Goal: Task Accomplishment & Management: Complete application form

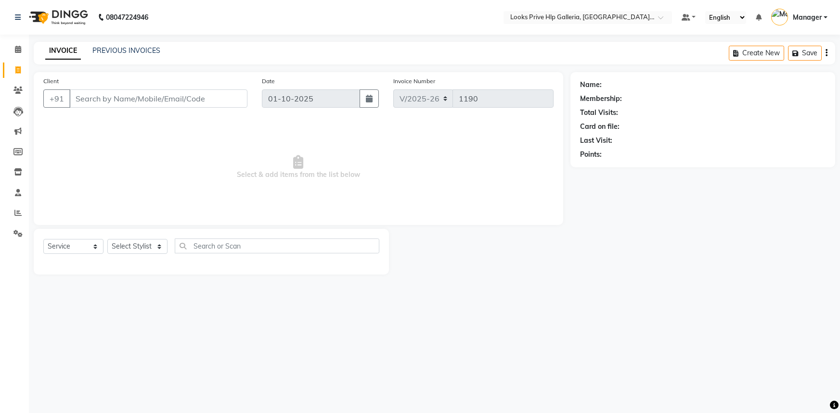
select select "7937"
select select "service"
type input "9811972732"
click at [208, 101] on span "Add Client" at bounding box center [223, 99] width 38 height 10
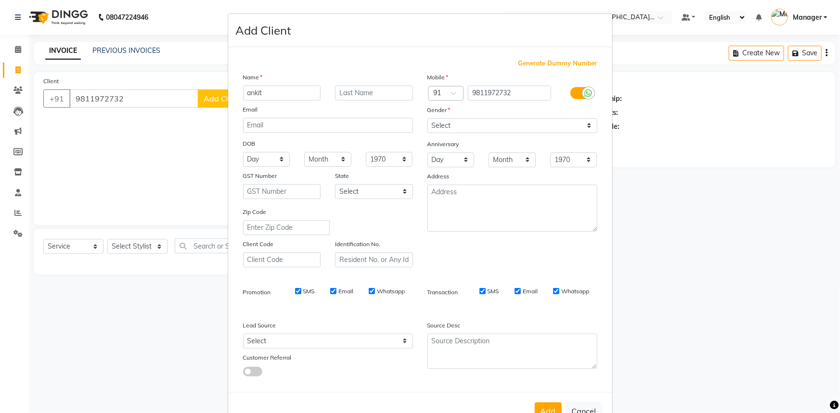
type input "ankit"
click at [360, 91] on input "text" at bounding box center [374, 93] width 78 height 15
type input "garover"
click at [468, 123] on select "Select [DEMOGRAPHIC_DATA] [DEMOGRAPHIC_DATA] Other Prefer Not To Say" at bounding box center [512, 125] width 170 height 15
select select "[DEMOGRAPHIC_DATA]"
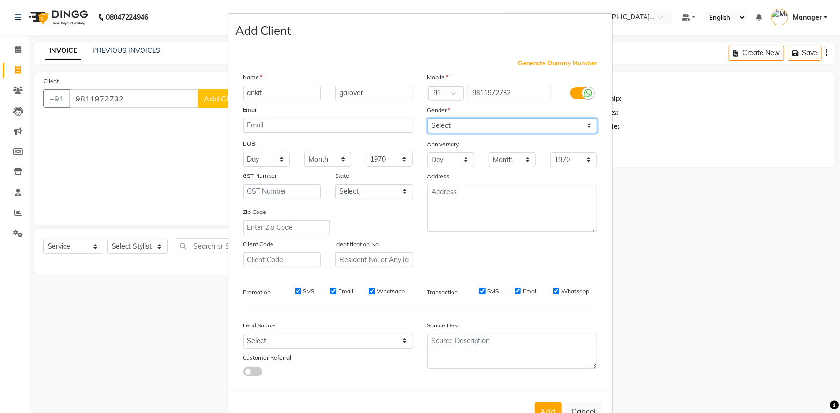
click at [427, 118] on select "Select [DEMOGRAPHIC_DATA] [DEMOGRAPHIC_DATA] Other Prefer Not To Say" at bounding box center [512, 125] width 170 height 15
click at [543, 409] on button "Add" at bounding box center [548, 411] width 27 height 17
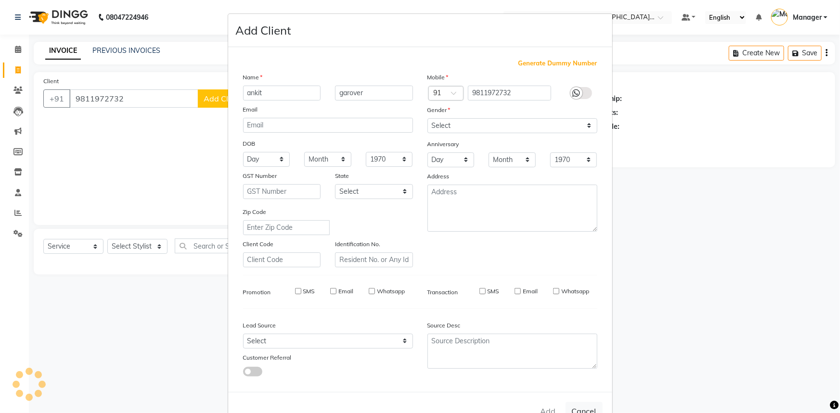
select select
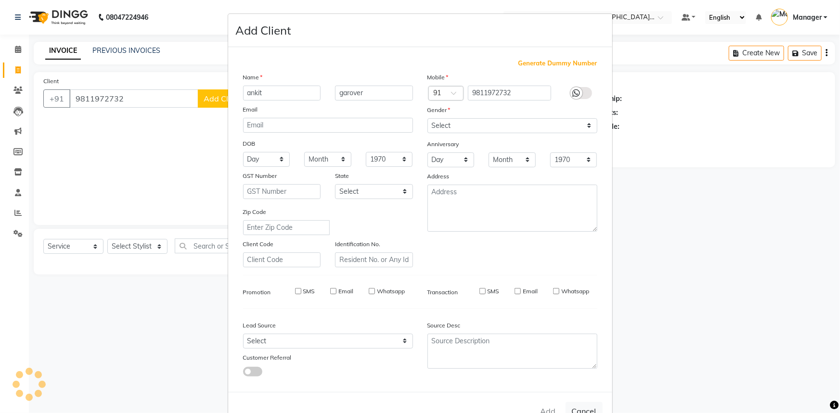
select select
checkbox input "false"
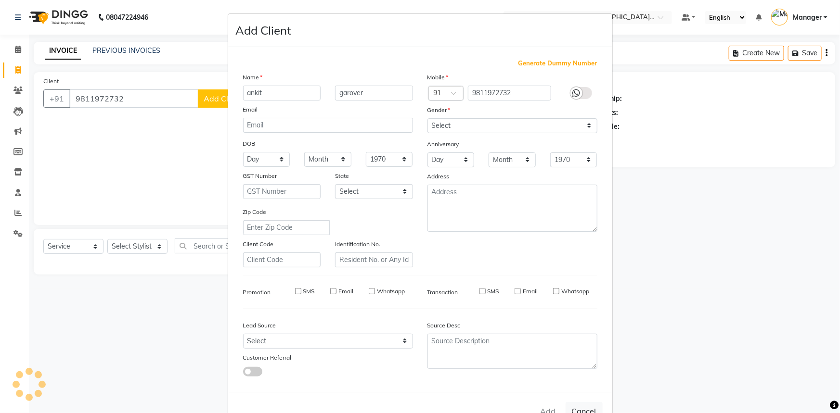
checkbox input "false"
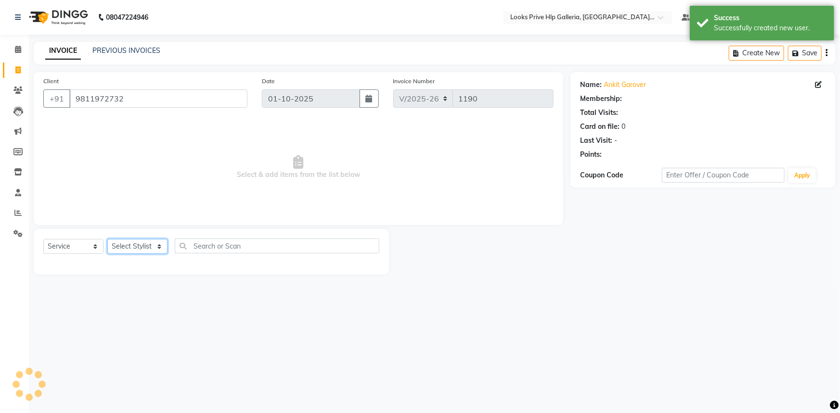
click at [129, 244] on select "Select Stylist [PERSON_NAME] Counter_Sales Gourav_pdct Gurdeep_Nails+MKP Manage…" at bounding box center [137, 246] width 60 height 15
select select "1: Object"
select select "71870"
click at [107, 239] on select "Select Stylist [PERSON_NAME] Counter_Sales Gourav_pdct Gurdeep_Nails+MKP Manage…" at bounding box center [137, 246] width 60 height 15
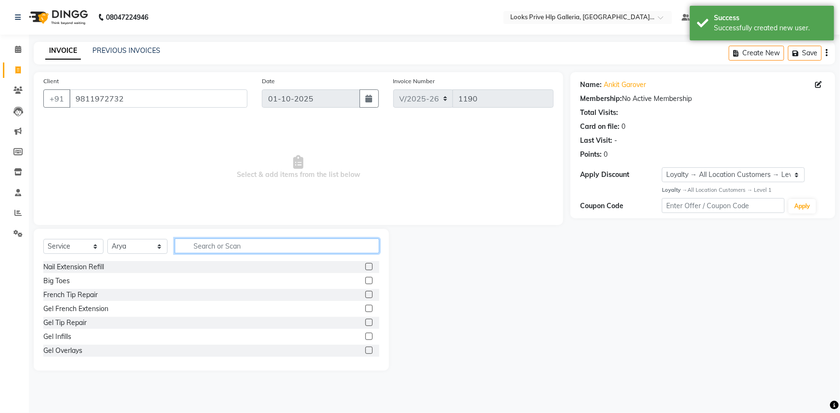
click at [239, 242] on input "text" at bounding box center [277, 246] width 204 height 15
type input "wash"
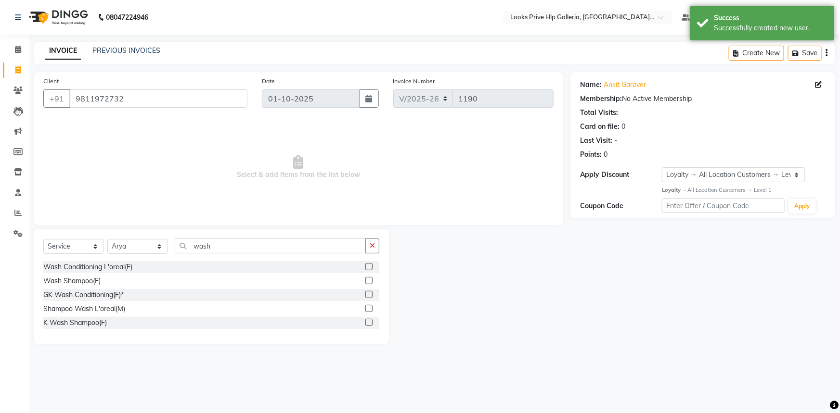
click at [370, 266] on label at bounding box center [368, 266] width 7 height 7
click at [370, 266] on input "checkbox" at bounding box center [368, 267] width 6 height 6
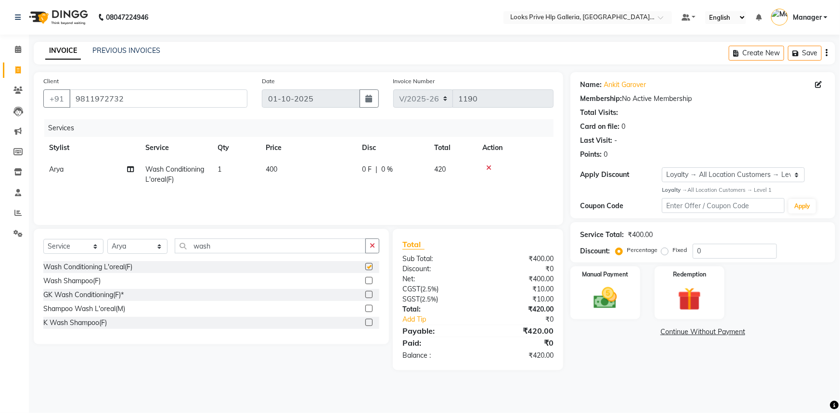
checkbox input "false"
click at [375, 250] on button "button" at bounding box center [372, 246] width 14 height 15
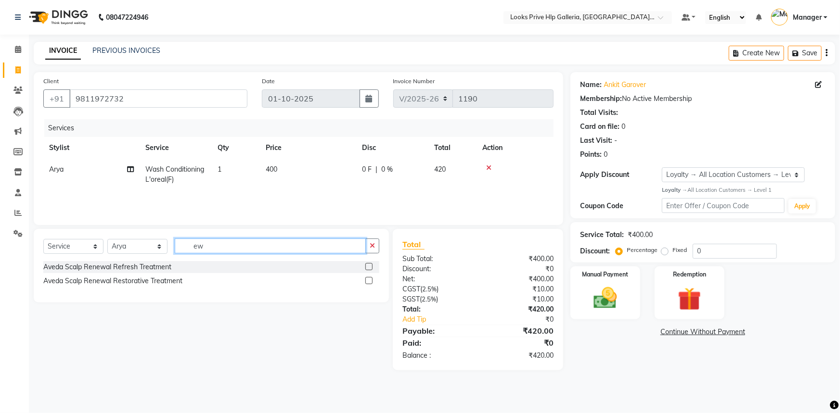
type input "e"
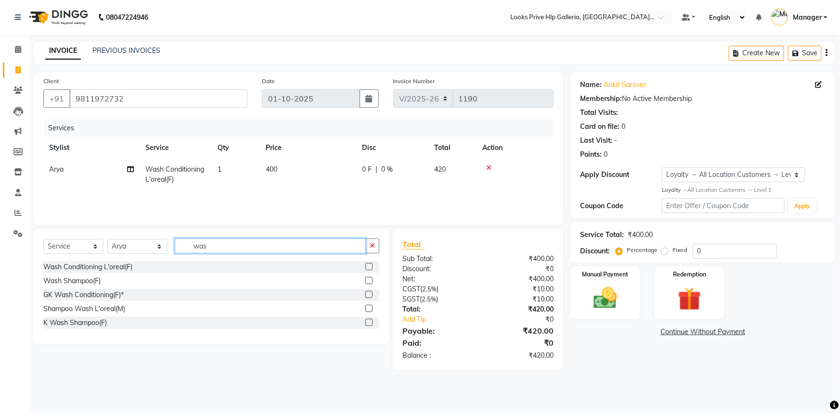
type input "was"
click at [368, 323] on label at bounding box center [368, 322] width 7 height 7
click at [368, 323] on input "checkbox" at bounding box center [368, 323] width 6 height 6
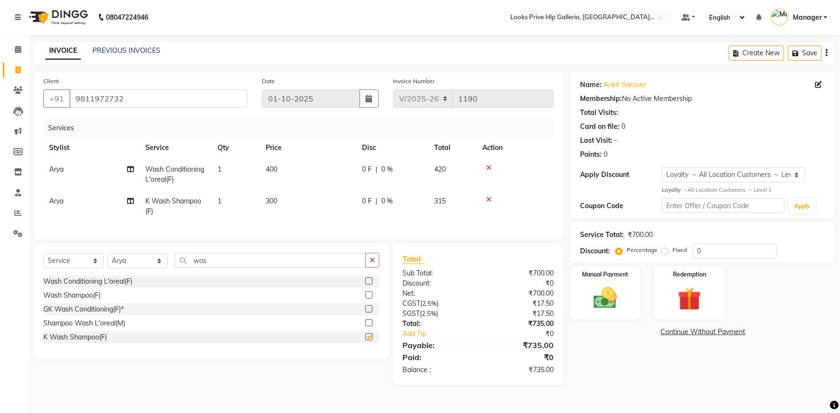
checkbox input "false"
click at [137, 267] on select "Select Stylist [PERSON_NAME] Counter_Sales Gourav_pdct Gurdeep_Nails+MKP Manage…" at bounding box center [137, 261] width 60 height 15
select select "92168"
click at [107, 260] on select "Select Stylist [PERSON_NAME] Counter_Sales Gourav_pdct Gurdeep_Nails+MKP Manage…" at bounding box center [137, 261] width 60 height 15
click at [376, 268] on button "button" at bounding box center [372, 260] width 14 height 15
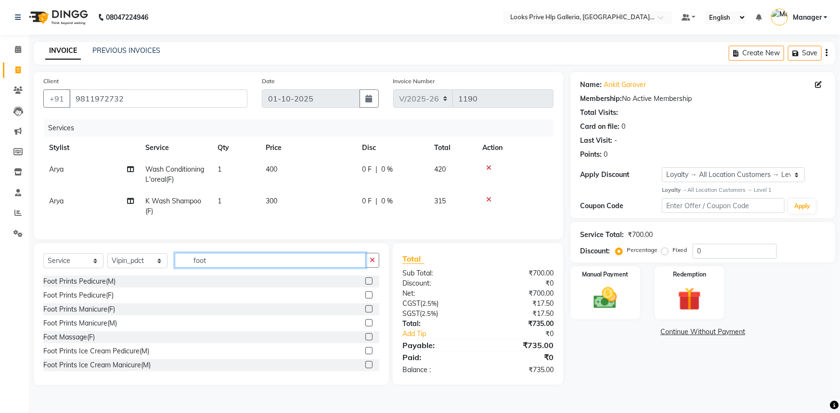
type input "foot"
click at [365, 341] on label at bounding box center [368, 336] width 7 height 7
click at [365, 341] on input "checkbox" at bounding box center [368, 337] width 6 height 6
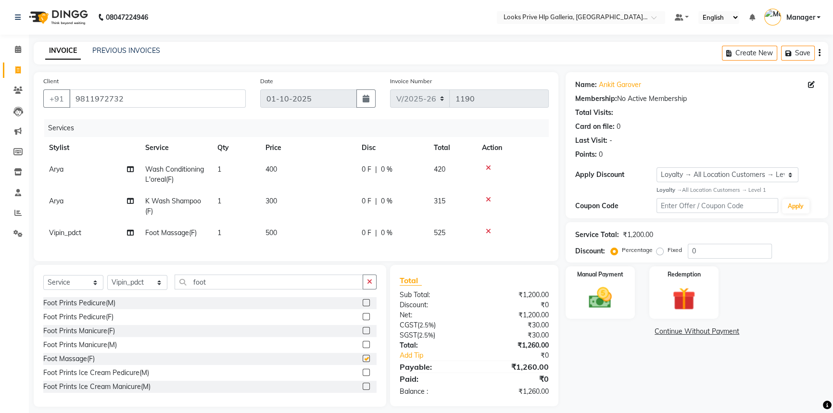
checkbox input "false"
click at [369, 285] on icon "button" at bounding box center [369, 282] width 5 height 7
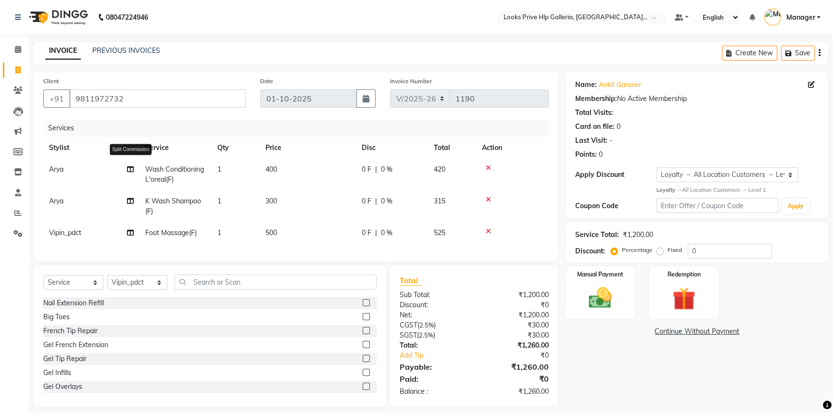
click at [133, 168] on icon at bounding box center [130, 169] width 7 height 7
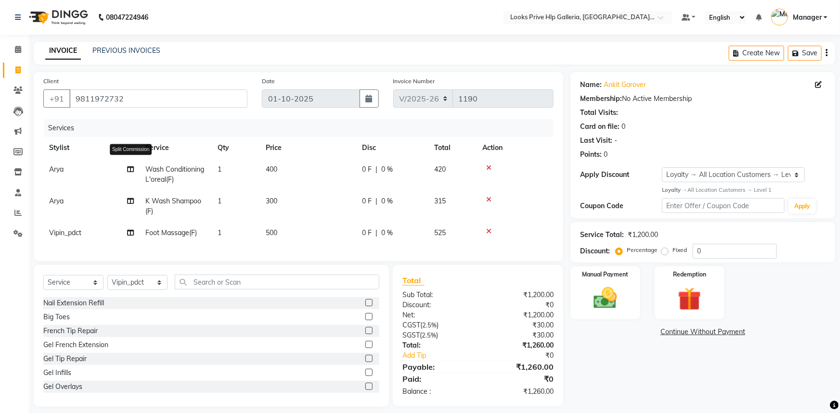
select select "71870"
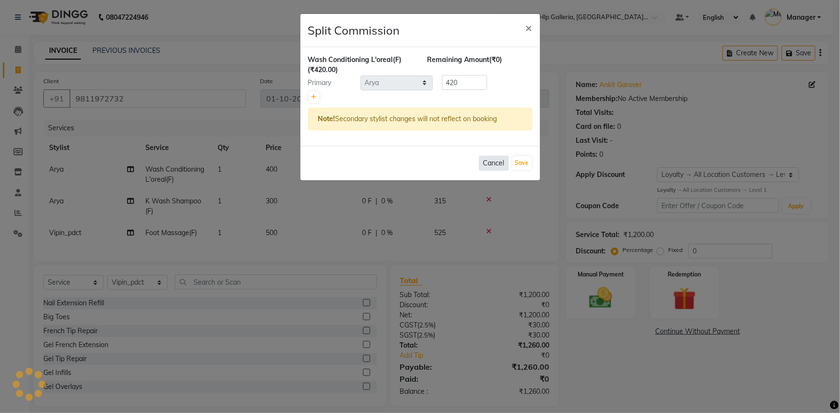
click at [488, 163] on button "Cancel" at bounding box center [494, 163] width 30 height 15
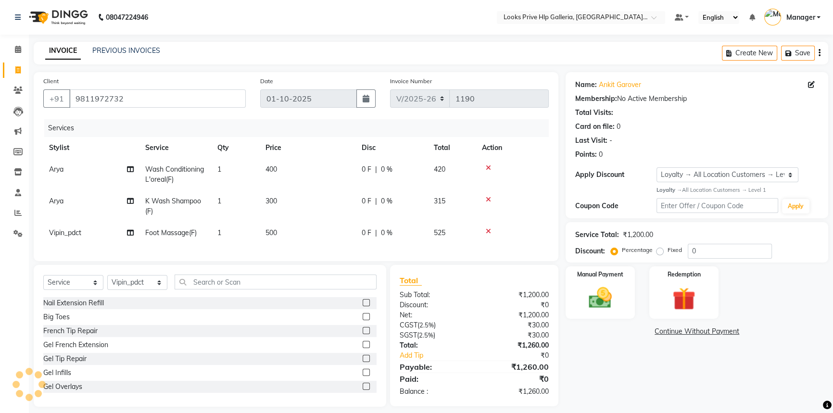
click at [56, 168] on span "Arya" at bounding box center [56, 169] width 14 height 9
select select "71870"
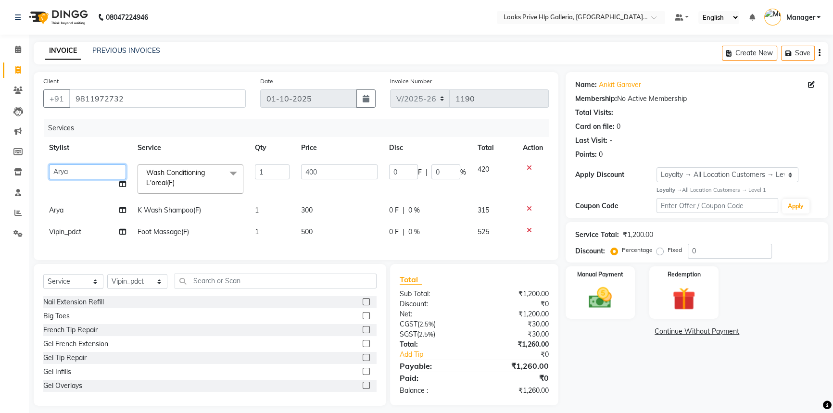
click at [65, 174] on select "[PERSON_NAME] Counter_Sales Gourav_pdct Gurdeep_Nails+MKP Manager [PERSON_NAME]…" at bounding box center [87, 172] width 77 height 15
select select "88097"
click at [327, 207] on td "300" at bounding box center [339, 211] width 88 height 22
select select "71870"
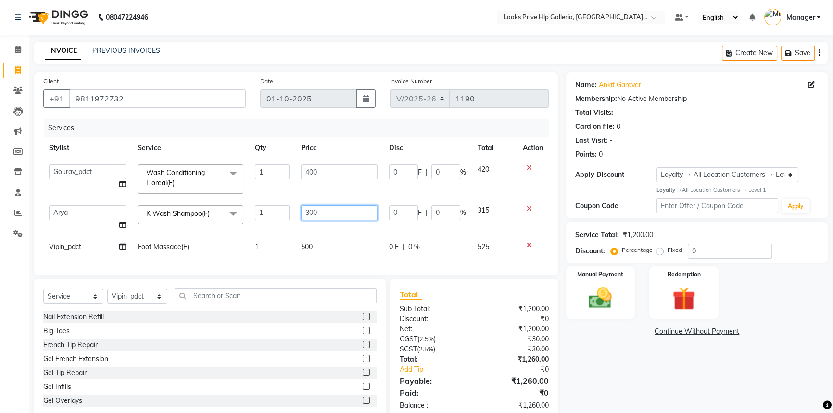
drag, startPoint x: 341, startPoint y: 213, endPoint x: 280, endPoint y: 203, distance: 61.5
click at [280, 202] on tr "[PERSON_NAME] Counter_Sales Gourav_pdct Gurdeep_Nails+MKP Manager Mani_chauhan …" at bounding box center [296, 218] width 506 height 37
type input "1250"
drag, startPoint x: 612, startPoint y: 367, endPoint x: 322, endPoint y: 240, distance: 316.5
click at [606, 363] on div "Name: Ankit Garover Membership: No Active Membership Total Visits: Card on file…" at bounding box center [701, 246] width 270 height 349
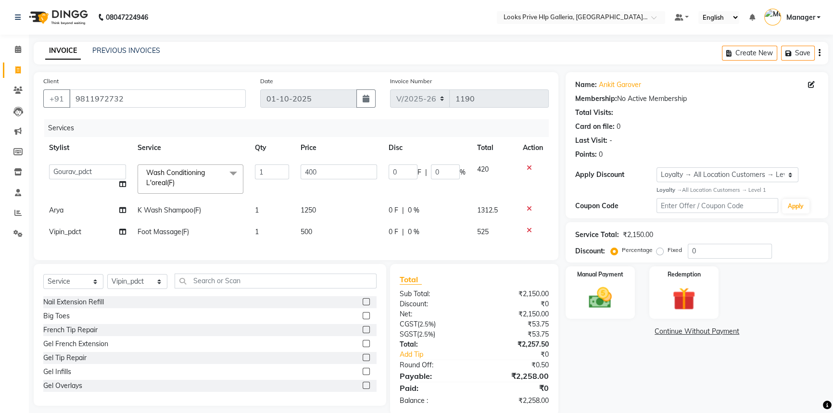
click at [307, 239] on td "500" at bounding box center [339, 232] width 88 height 22
select select "92168"
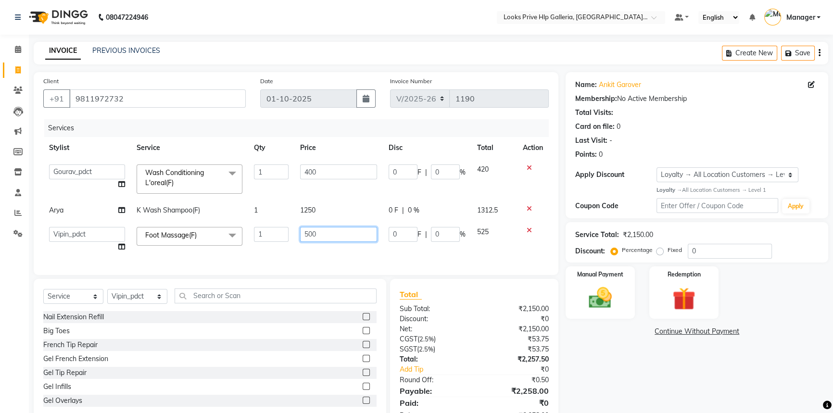
drag, startPoint x: 334, startPoint y: 237, endPoint x: 280, endPoint y: 229, distance: 54.9
click at [280, 229] on tr "[PERSON_NAME] Counter_Sales Gourav_pdct Gurdeep_Nails+MKP Manager Mani_chauhan …" at bounding box center [296, 239] width 506 height 37
type input "850"
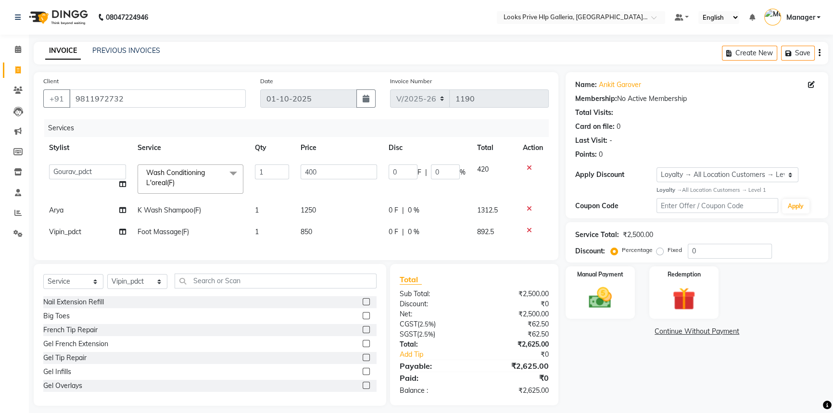
click at [661, 368] on div "Name: Ankit Garover Membership: No Active Membership Total Visits: Card on file…" at bounding box center [701, 239] width 270 height 334
click at [334, 217] on td "1250" at bounding box center [339, 211] width 88 height 22
select select "71870"
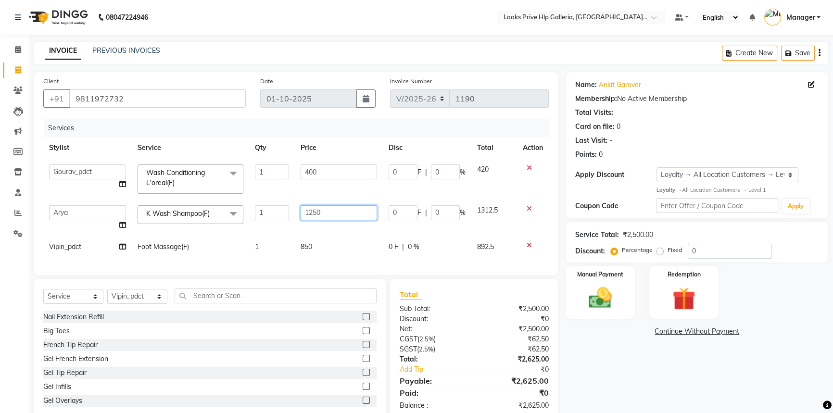
drag, startPoint x: 336, startPoint y: 212, endPoint x: 274, endPoint y: 188, distance: 66.6
click at [254, 207] on tr "[PERSON_NAME] Counter_Sales Gourav_pdct Gurdeep_Nails+MKP Manager Mani_chauhan …" at bounding box center [296, 218] width 506 height 37
type input "1500"
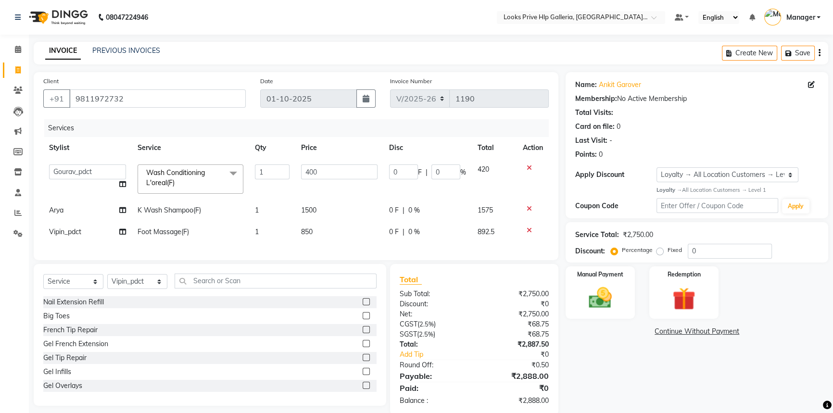
drag, startPoint x: 590, startPoint y: 385, endPoint x: 620, endPoint y: 362, distance: 37.7
click at [603, 379] on div "Name: Ankit Garover Membership: No Active Membership Total Visits: Card on file…" at bounding box center [701, 244] width 270 height 344
click at [718, 251] on input "0" at bounding box center [730, 251] width 84 height 15
type input "01"
type input "4"
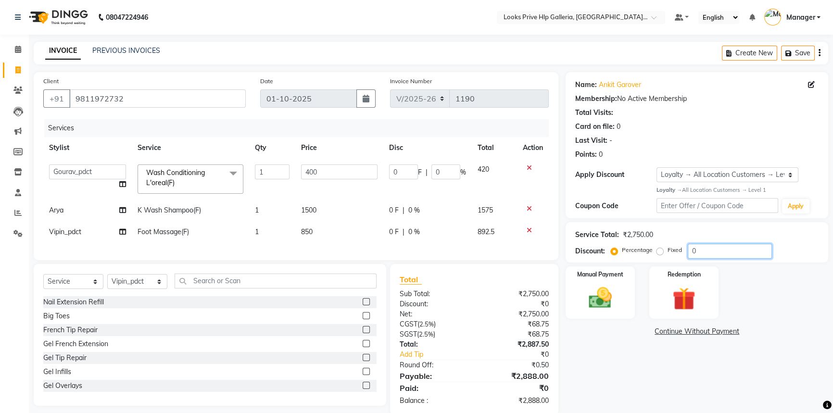
type input "1"
type input "010"
type input "40"
type input "10"
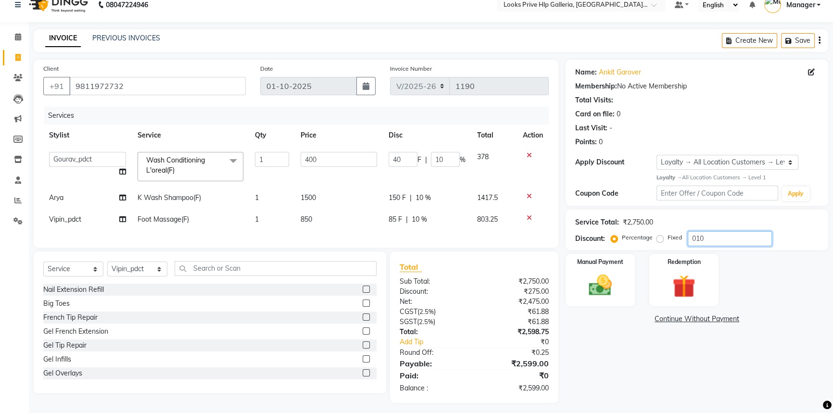
scroll to position [24, 0]
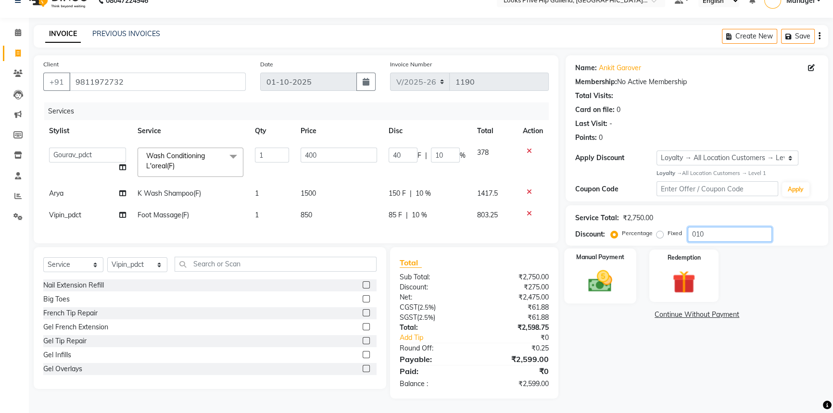
type input "010"
click at [603, 267] on img at bounding box center [600, 280] width 39 height 27
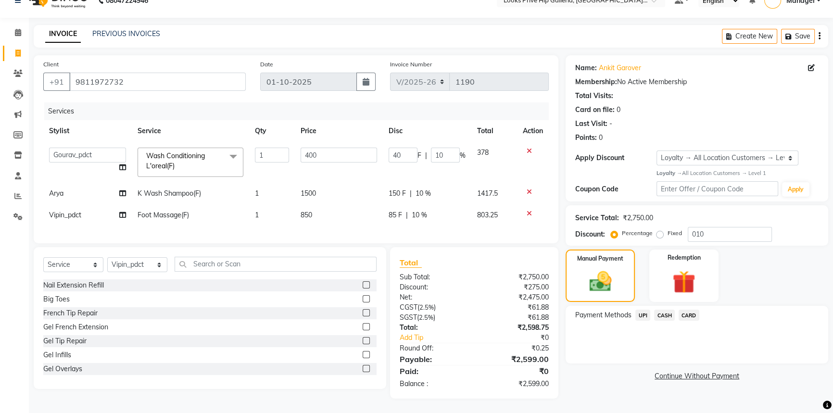
click at [644, 310] on span "UPI" at bounding box center [643, 315] width 15 height 11
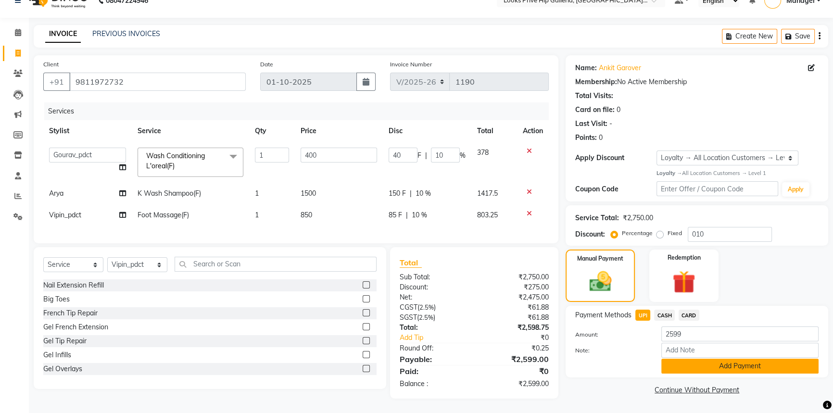
click at [740, 359] on button "Add Payment" at bounding box center [740, 366] width 157 height 15
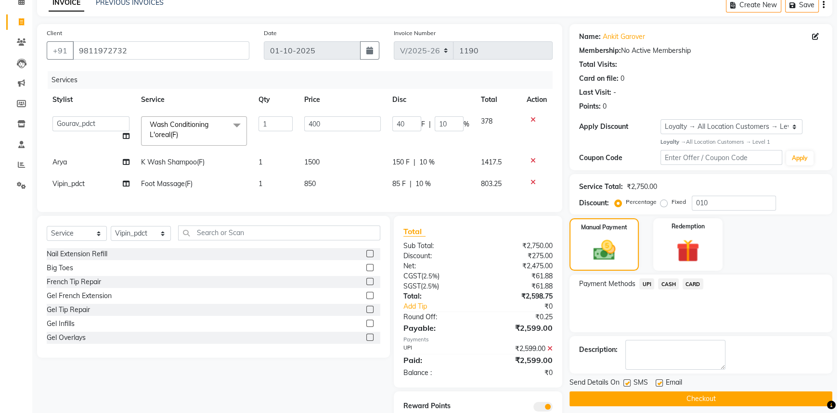
scroll to position [91, 0]
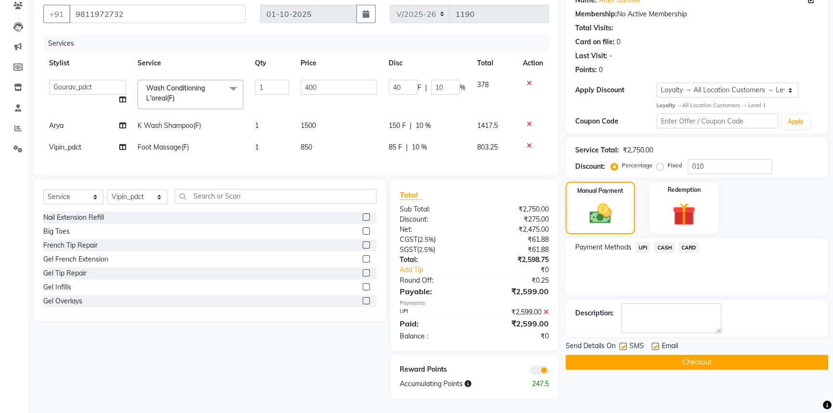
click at [538, 369] on span at bounding box center [539, 371] width 19 height 10
click at [549, 372] on input "checkbox" at bounding box center [549, 372] width 0 height 0
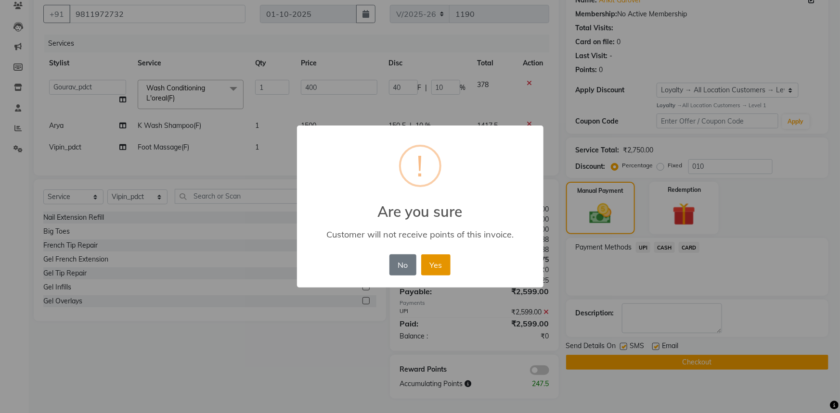
click at [428, 268] on button "Yes" at bounding box center [435, 265] width 29 height 21
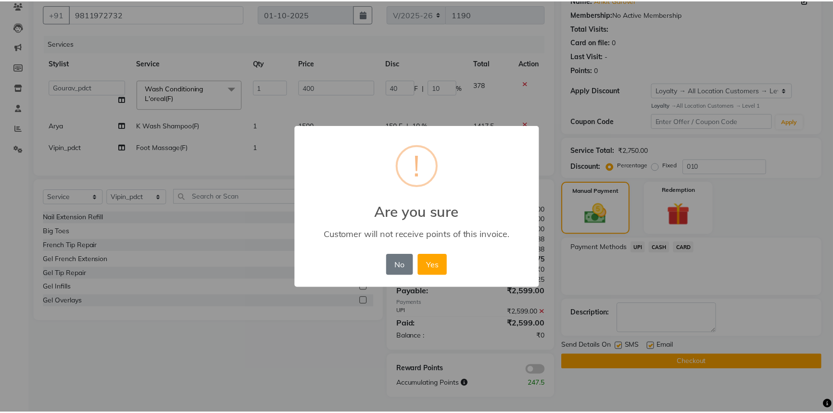
scroll to position [77, 0]
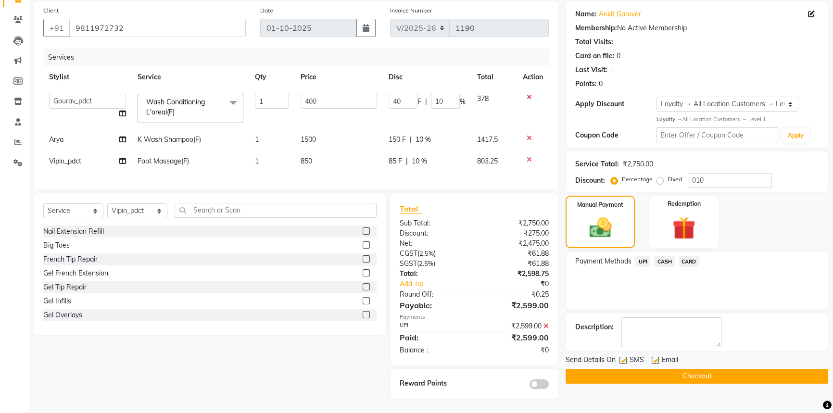
click at [712, 369] on button "Checkout" at bounding box center [697, 376] width 263 height 15
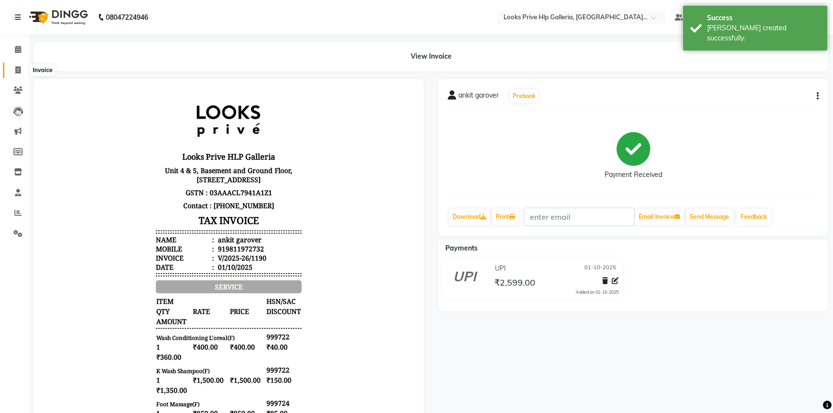
click at [17, 66] on icon at bounding box center [17, 69] width 5 height 7
select select "service"
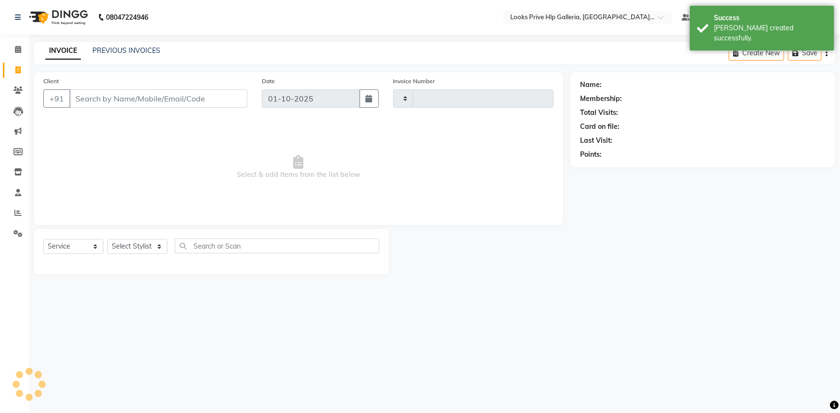
type input "1191"
select select "7937"
